Goal: Information Seeking & Learning: Learn about a topic

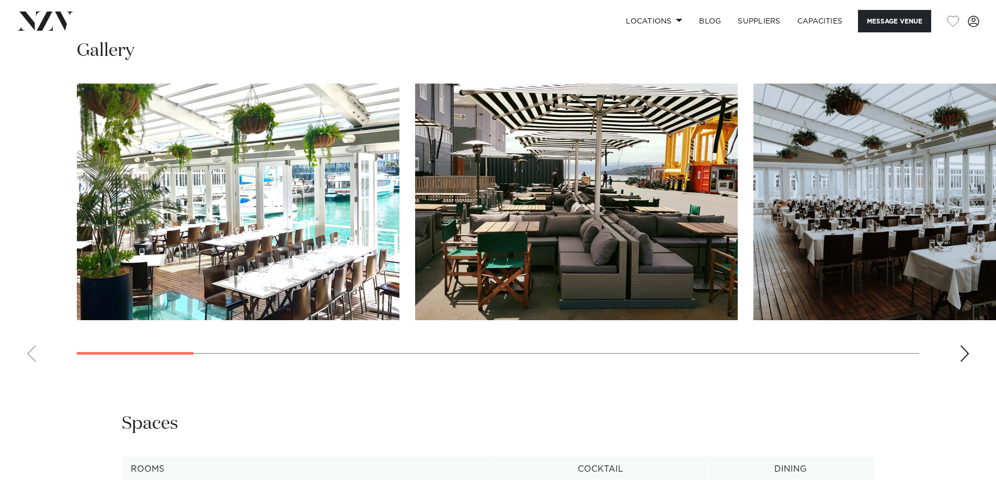
scroll to position [993, 0]
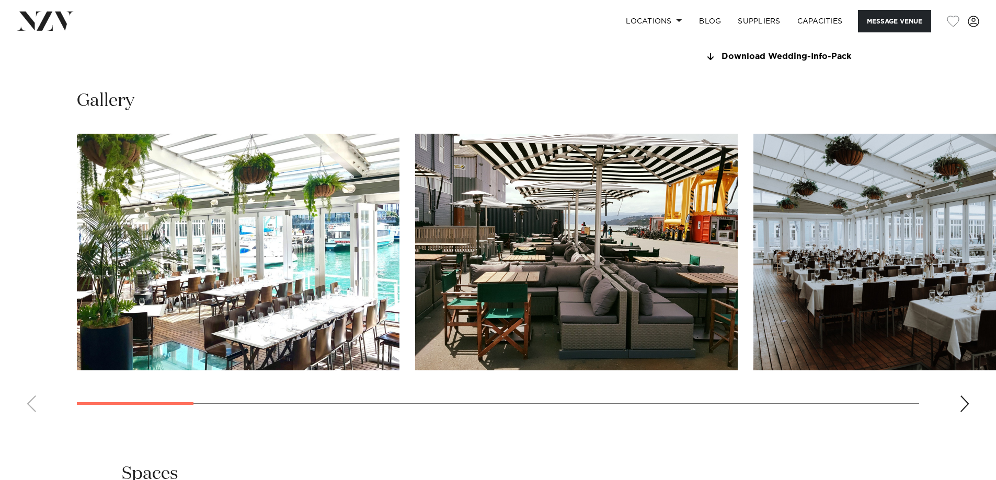
click at [970, 414] on swiper-container at bounding box center [498, 277] width 996 height 287
click at [969, 407] on div "Next slide" at bounding box center [964, 404] width 10 height 17
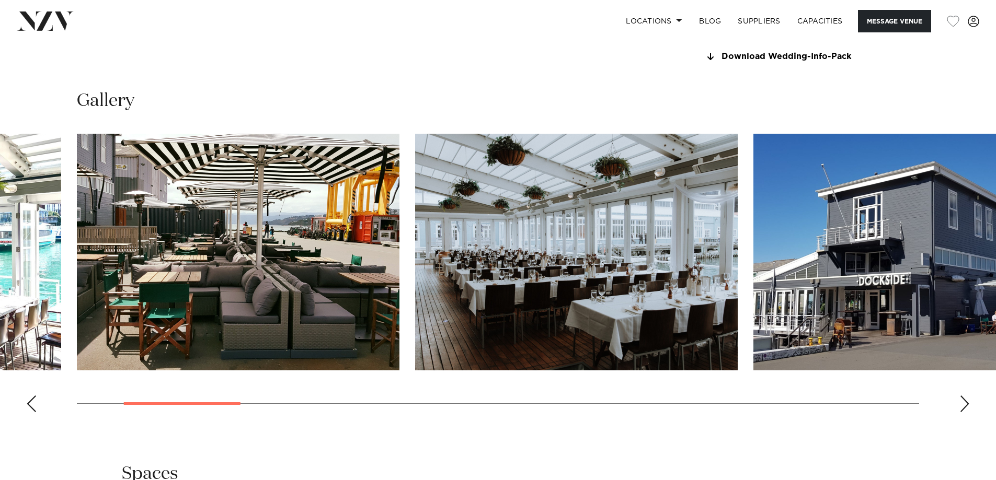
click at [964, 403] on div "Next slide" at bounding box center [964, 404] width 10 height 17
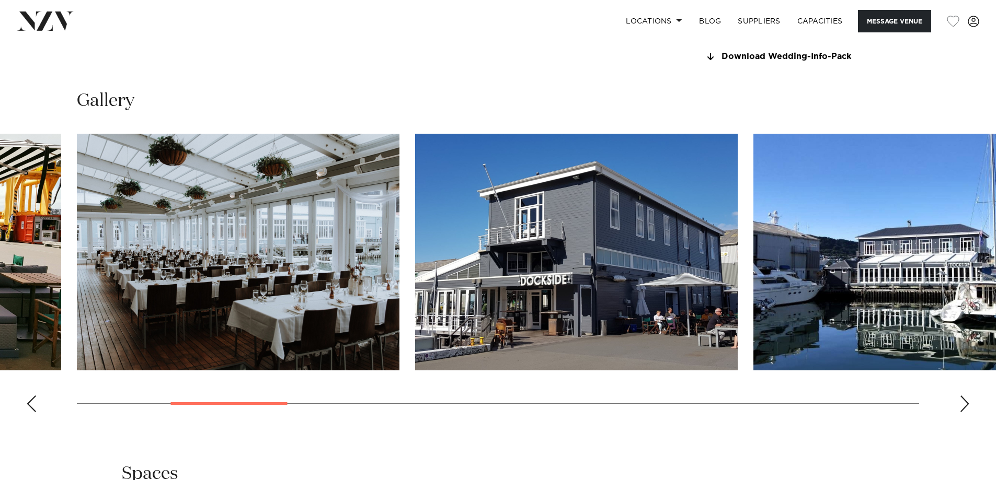
click at [964, 403] on div "Next slide" at bounding box center [964, 404] width 10 height 17
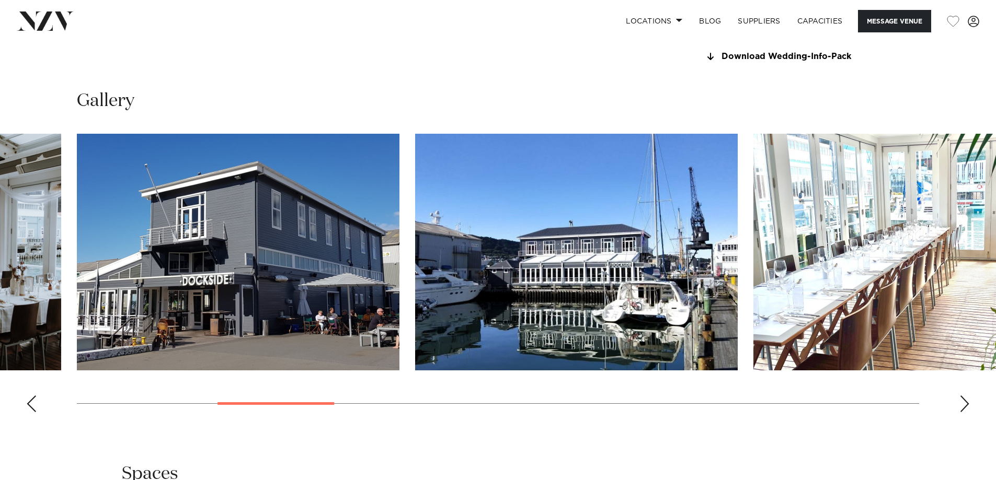
click at [964, 403] on div "Next slide" at bounding box center [964, 404] width 10 height 17
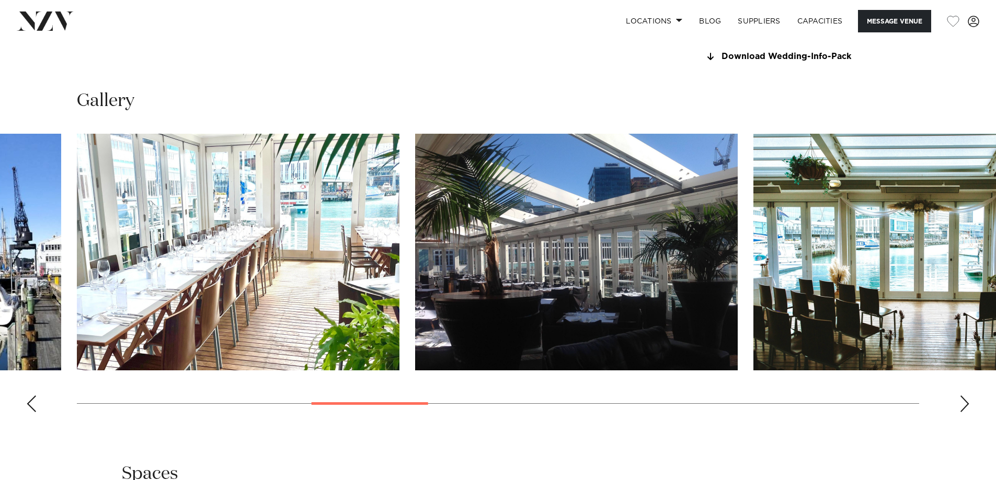
click at [964, 403] on div "Next slide" at bounding box center [964, 404] width 10 height 17
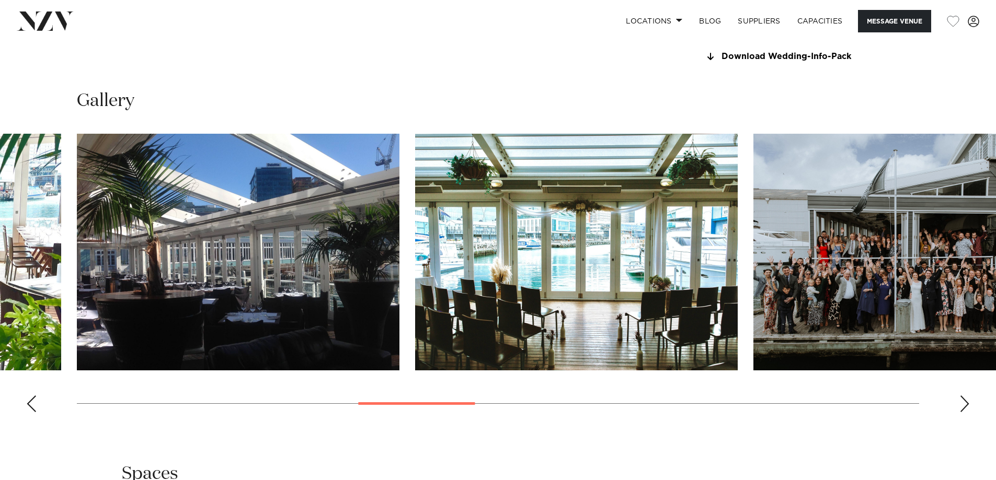
click at [964, 403] on div "Next slide" at bounding box center [964, 404] width 10 height 17
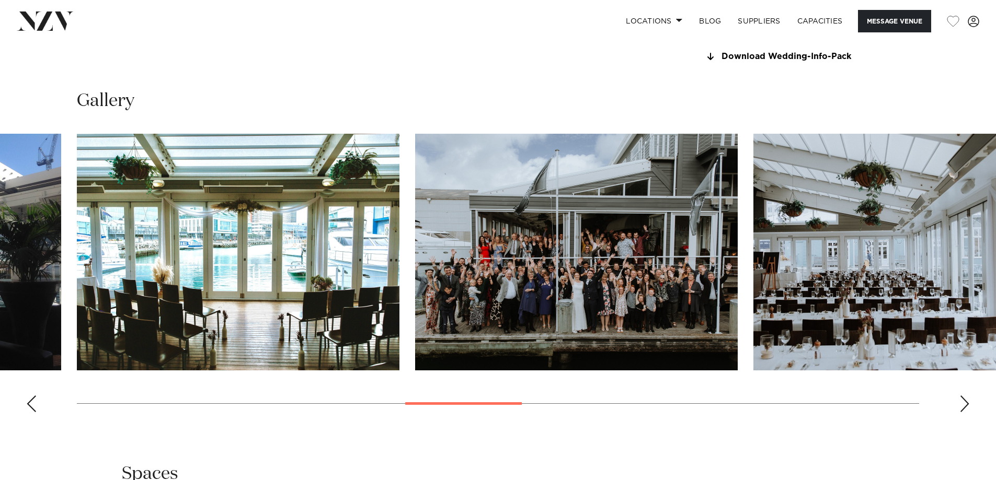
click at [964, 403] on div "Next slide" at bounding box center [964, 404] width 10 height 17
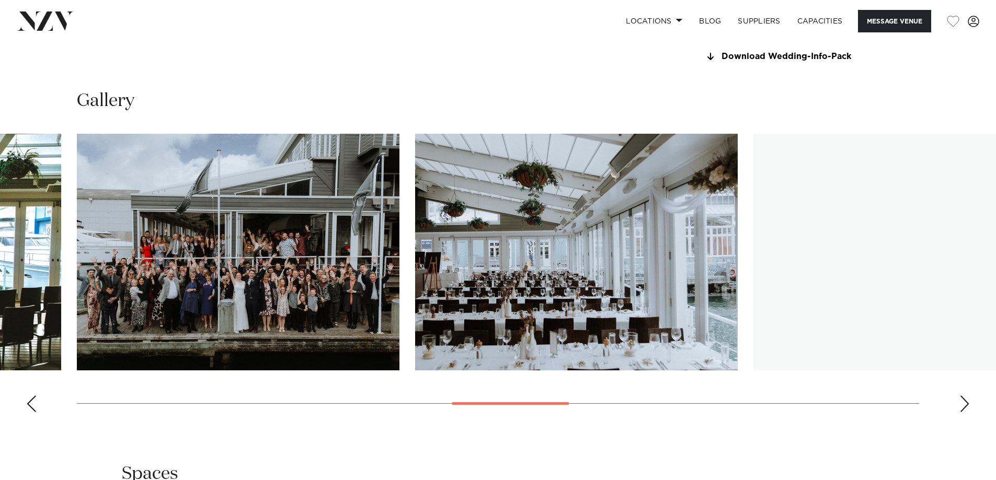
click at [964, 403] on div "Next slide" at bounding box center [964, 404] width 10 height 17
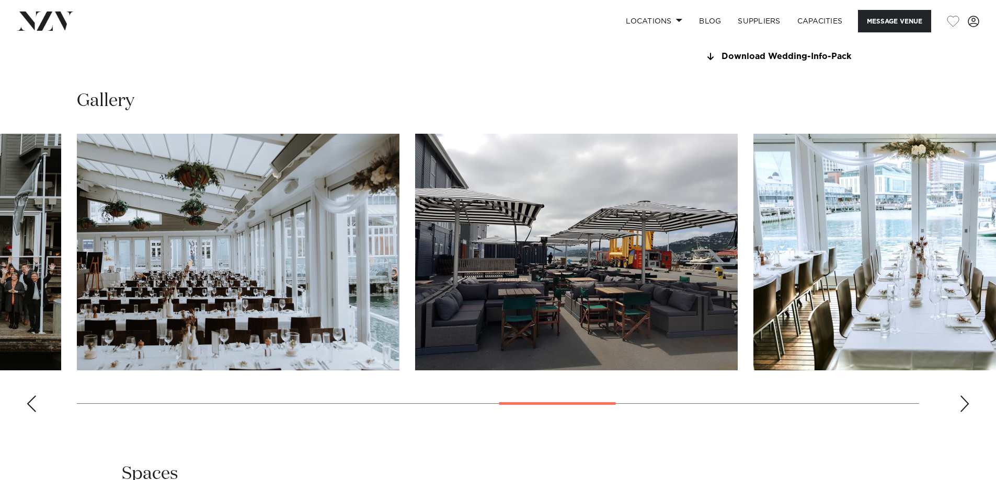
click at [964, 403] on div "Next slide" at bounding box center [964, 404] width 10 height 17
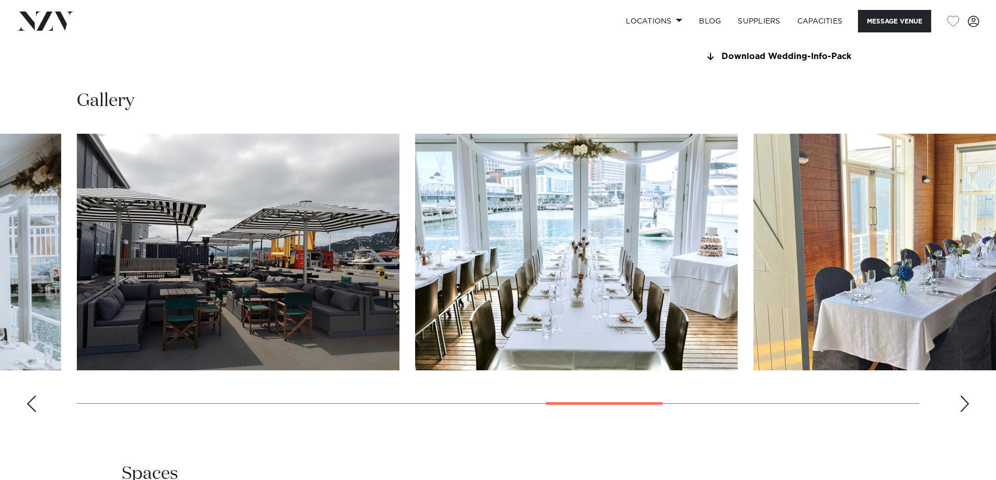
click at [964, 403] on div "Next slide" at bounding box center [964, 404] width 10 height 17
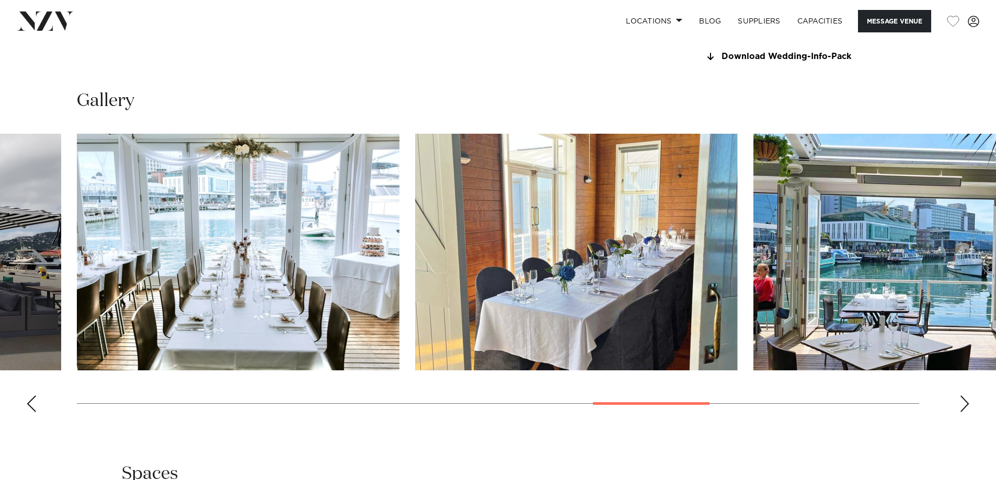
click at [964, 403] on div "Next slide" at bounding box center [964, 404] width 10 height 17
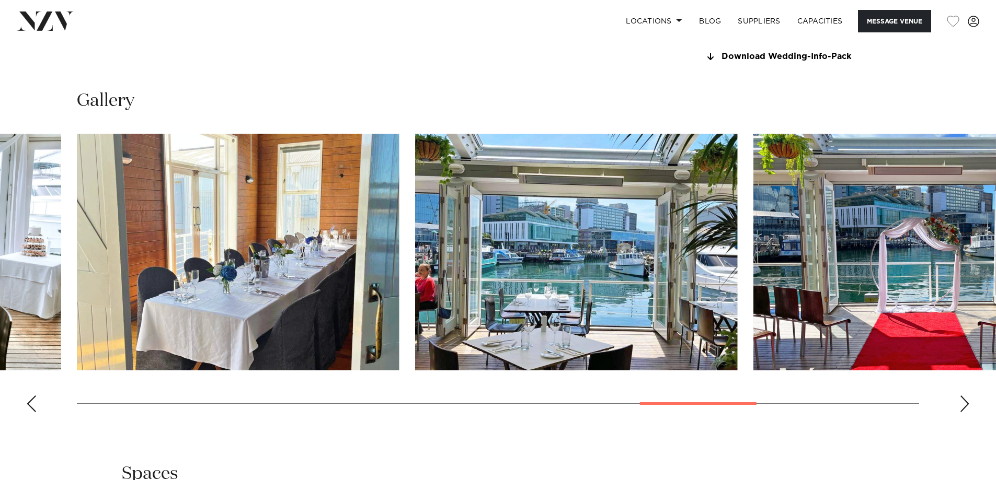
click at [964, 403] on div "Next slide" at bounding box center [964, 404] width 10 height 17
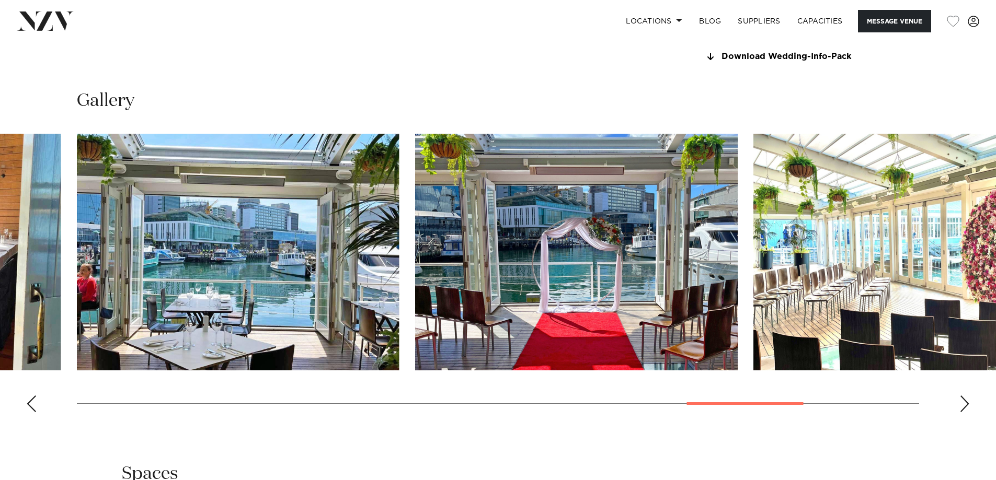
click at [964, 403] on div "Next slide" at bounding box center [964, 404] width 10 height 17
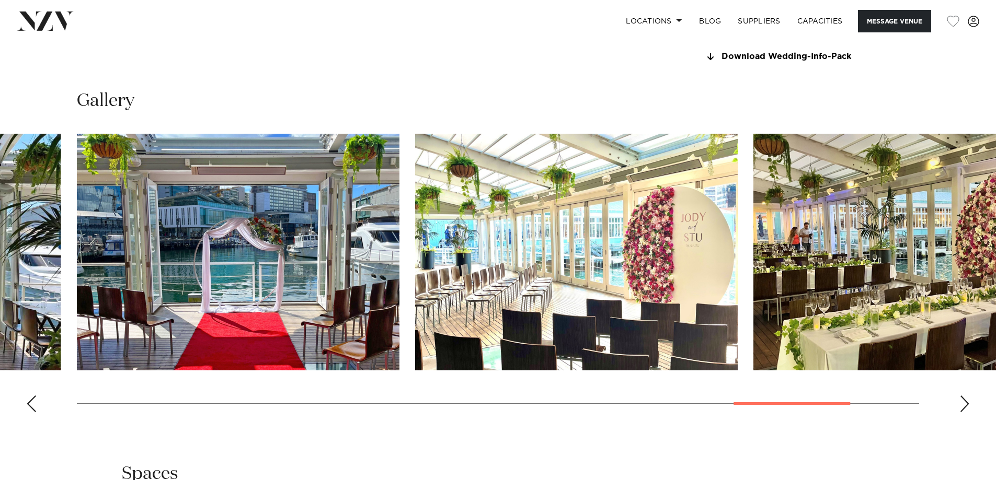
click at [964, 403] on div "Next slide" at bounding box center [964, 404] width 10 height 17
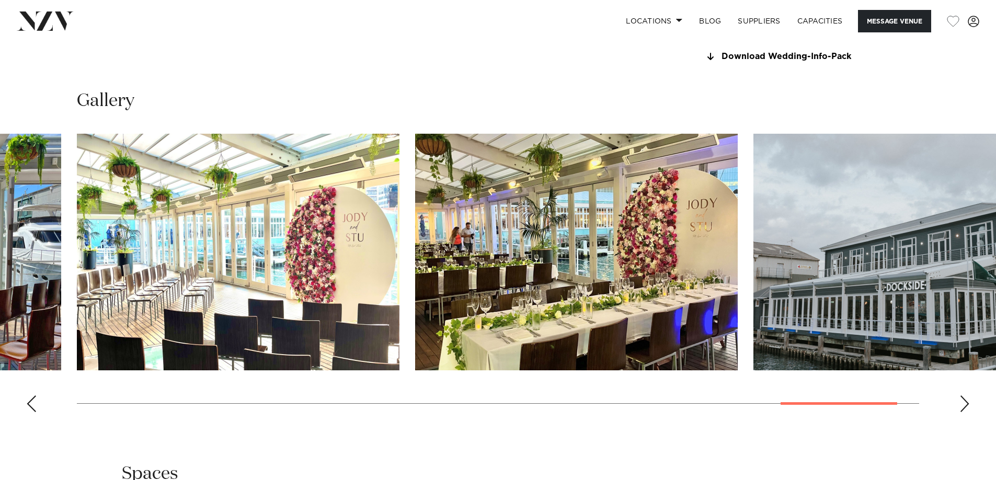
click at [964, 403] on div "Next slide" at bounding box center [964, 404] width 10 height 17
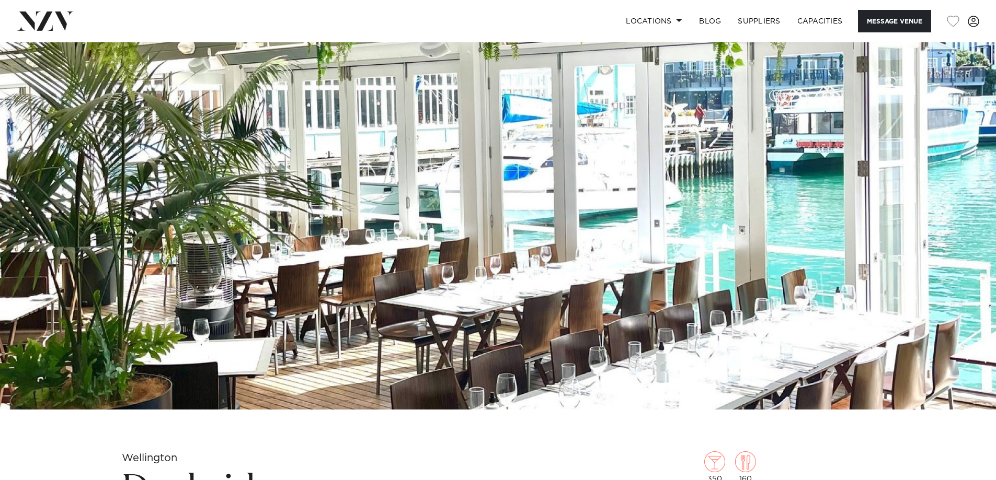
scroll to position [0, 0]
